Goal: Check status: Check status

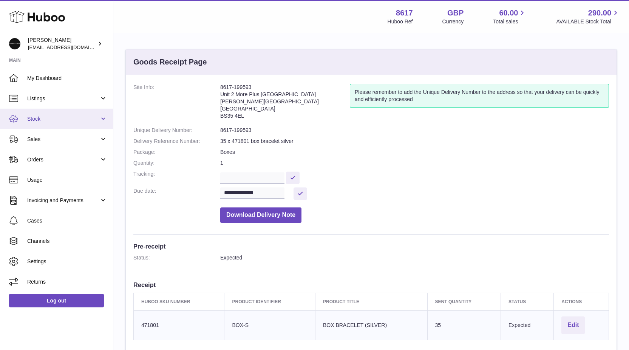
click at [47, 123] on link "Stock" at bounding box center [56, 119] width 113 height 20
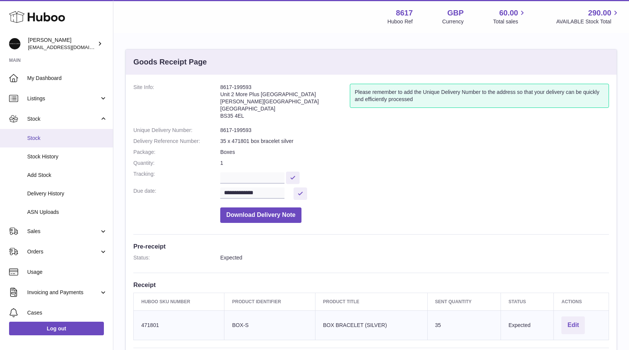
click at [48, 134] on link "Stock" at bounding box center [56, 138] width 113 height 19
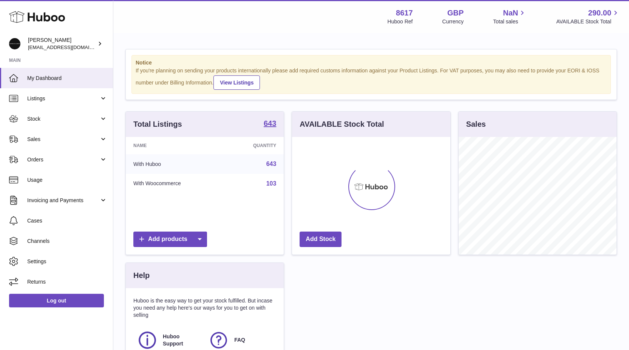
scroll to position [118, 158]
click at [45, 122] on span "Stock" at bounding box center [63, 119] width 72 height 7
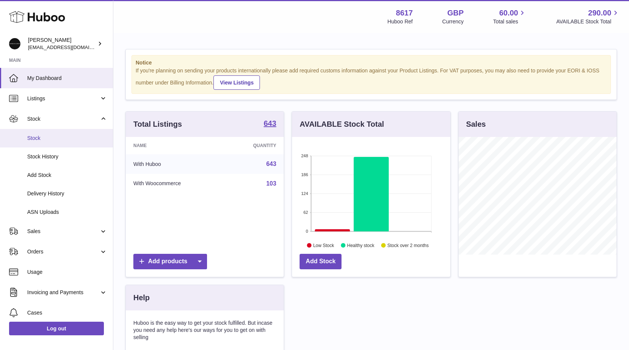
click at [44, 133] on link "Stock" at bounding box center [56, 138] width 113 height 19
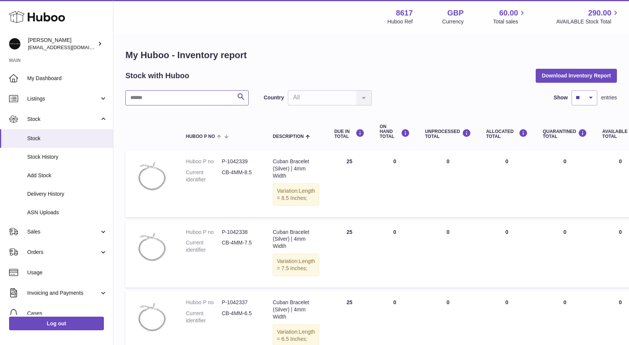
click at [176, 95] on input "text" at bounding box center [186, 97] width 123 height 15
type input "******"
